Goal: Task Accomplishment & Management: Manage account settings

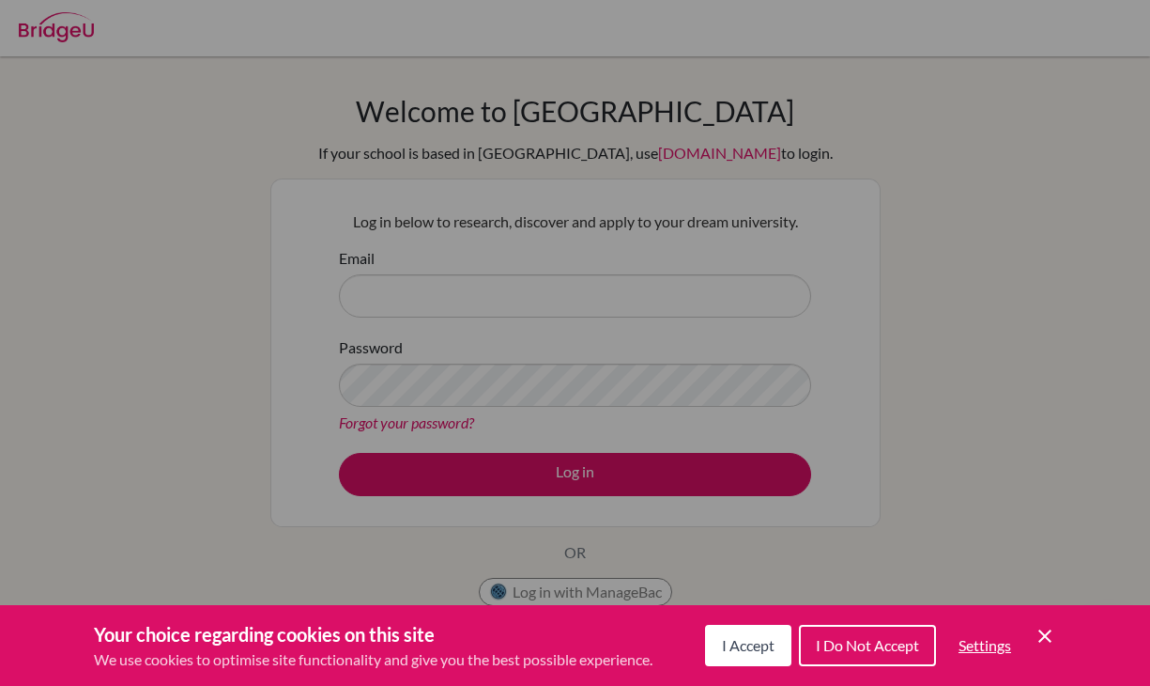
click at [336, 260] on div "Cookie Preferences" at bounding box center [575, 343] width 1150 height 686
click at [396, 290] on div "Cookie Preferences" at bounding box center [575, 343] width 1150 height 686
click at [744, 640] on span "I Accept" at bounding box center [748, 645] width 53 height 18
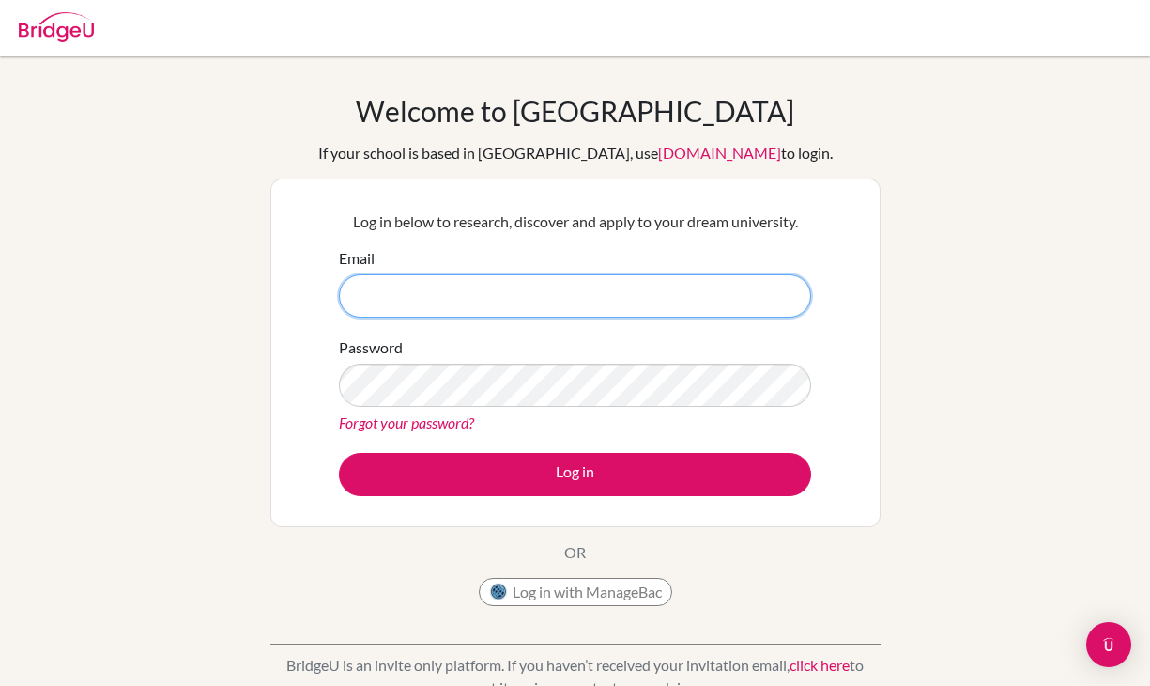
click at [493, 286] on input "Email" at bounding box center [575, 295] width 472 height 43
click at [456, 285] on input "Email" at bounding box center [575, 295] width 472 height 43
type input "[EMAIL_ADDRESS][DOMAIN_NAME]"
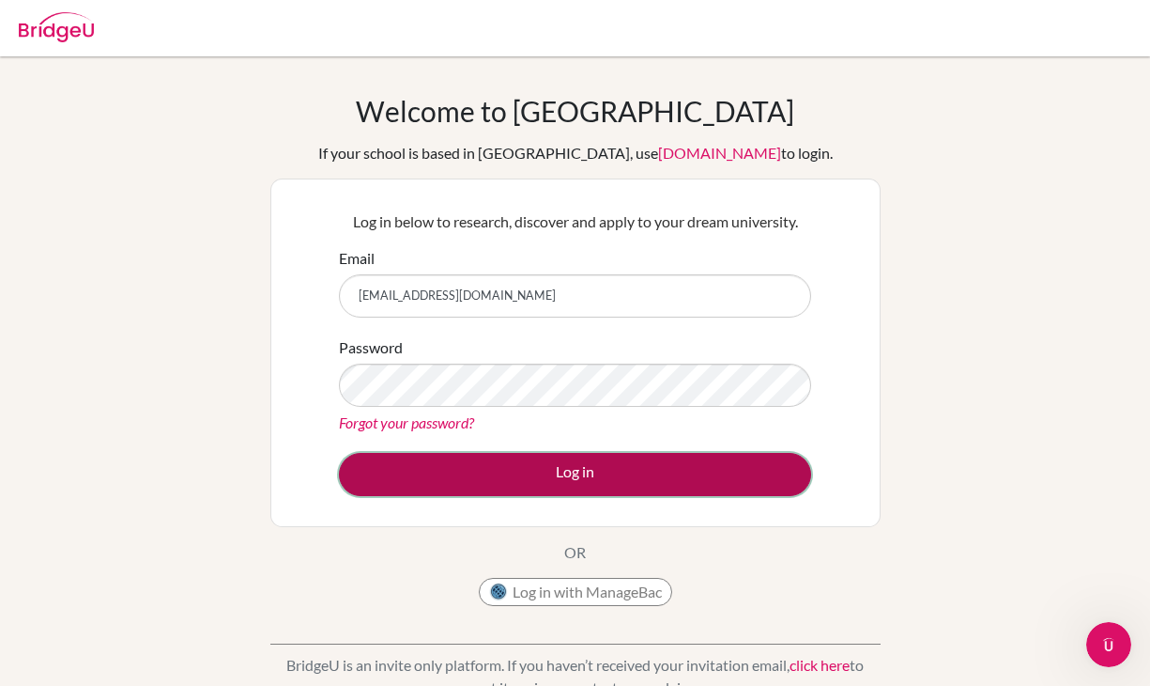
click at [529, 481] on button "Log in" at bounding box center [575, 474] width 472 height 43
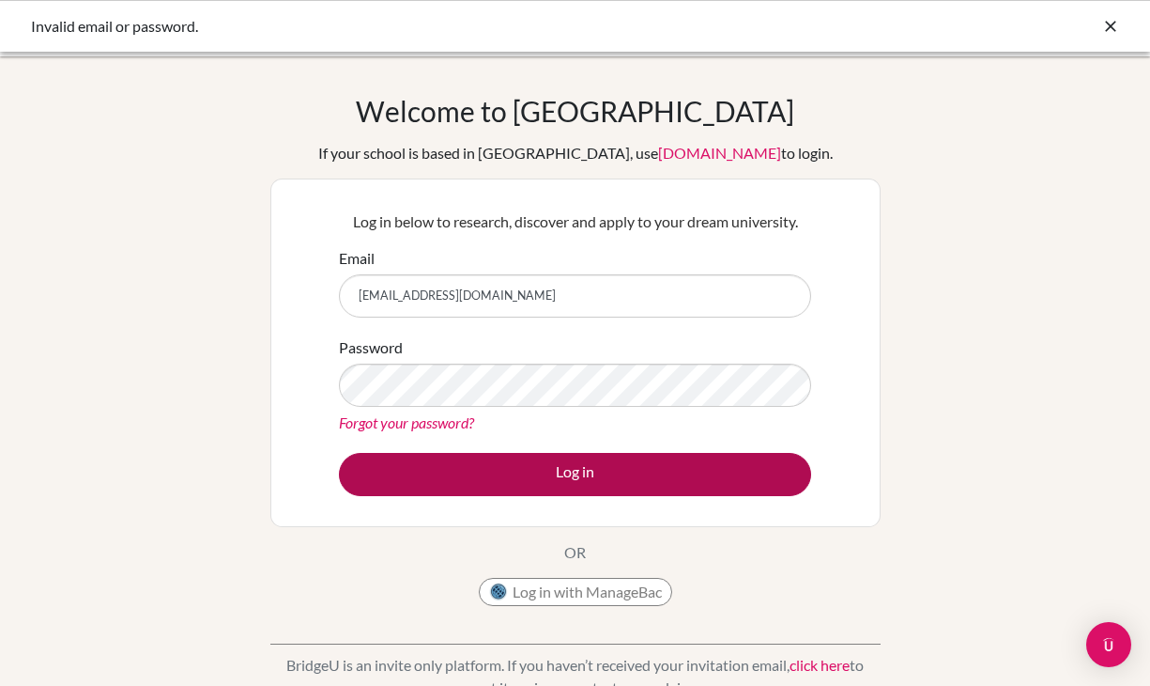
type input "ellawang0508@outlook.com"
click at [547, 478] on button "Log in" at bounding box center [575, 474] width 472 height 43
